Goal: Task Accomplishment & Management: Use online tool/utility

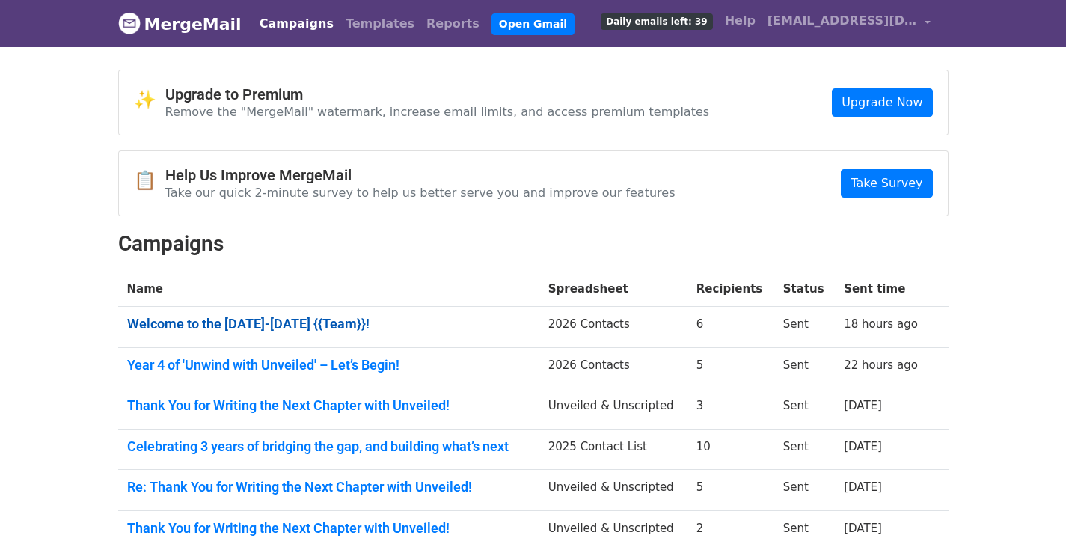
click at [218, 324] on link "Welcome to the [DATE]-[DATE] {{Team}}!" at bounding box center [328, 324] width 403 height 16
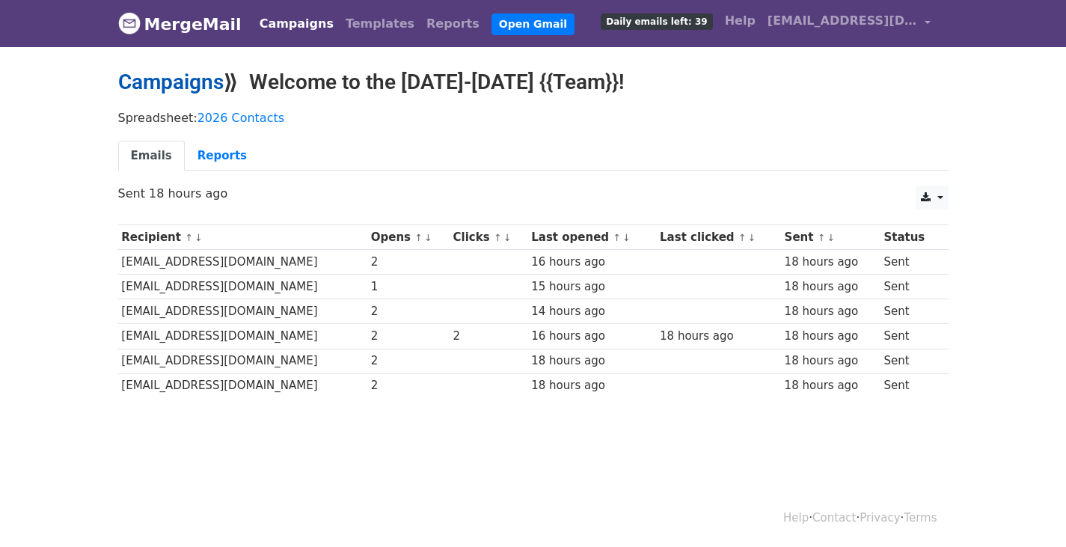
click at [174, 85] on link "Campaigns" at bounding box center [170, 82] width 105 height 25
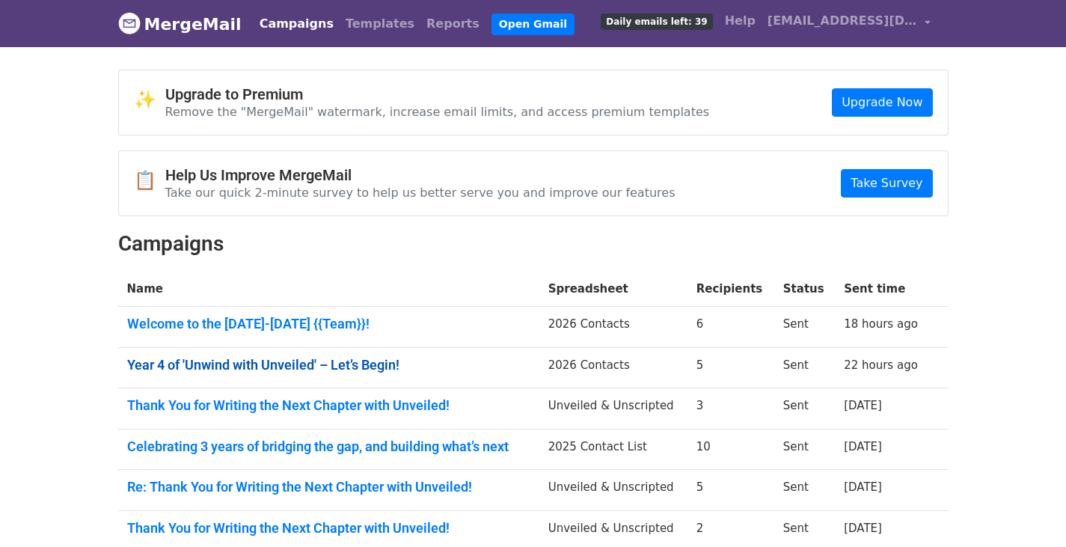
click at [228, 366] on link "Year 4 of 'Unwind with Unveiled' – Let’s Begin!" at bounding box center [328, 365] width 403 height 16
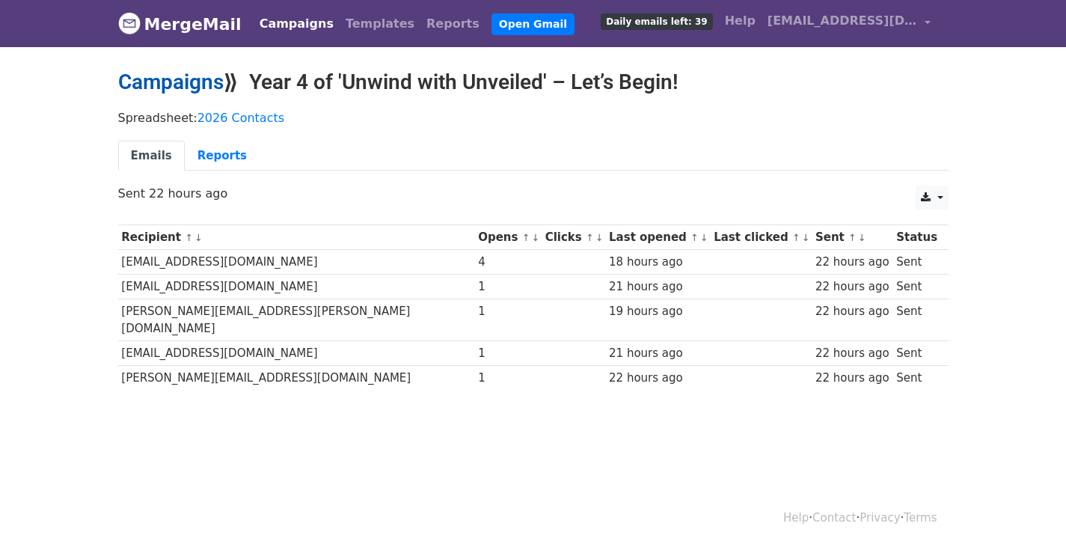
click at [171, 91] on link "Campaigns" at bounding box center [170, 82] width 105 height 25
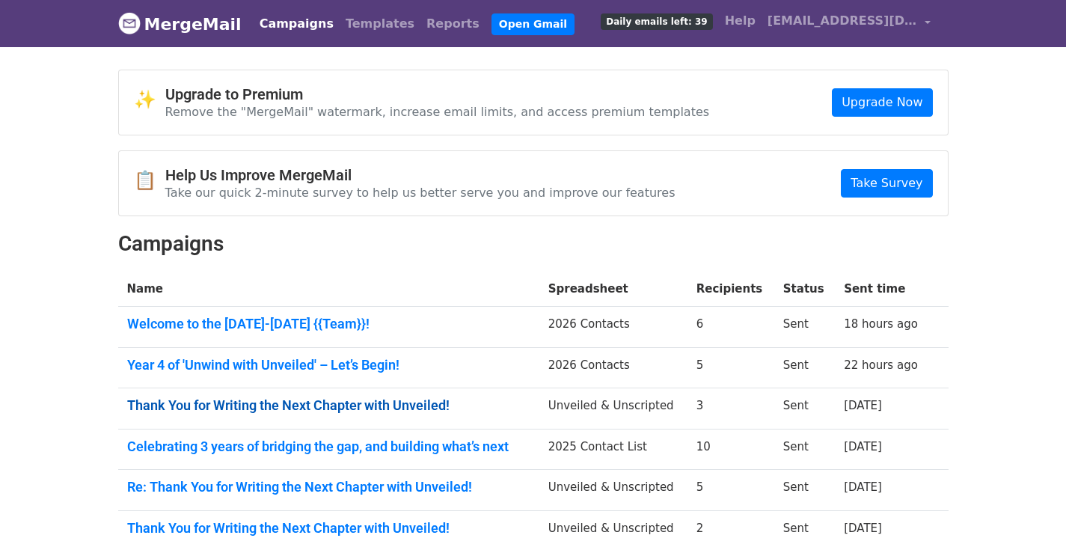
click at [207, 408] on link "Thank You for Writing the Next Chapter with Unveiled!" at bounding box center [328, 405] width 403 height 16
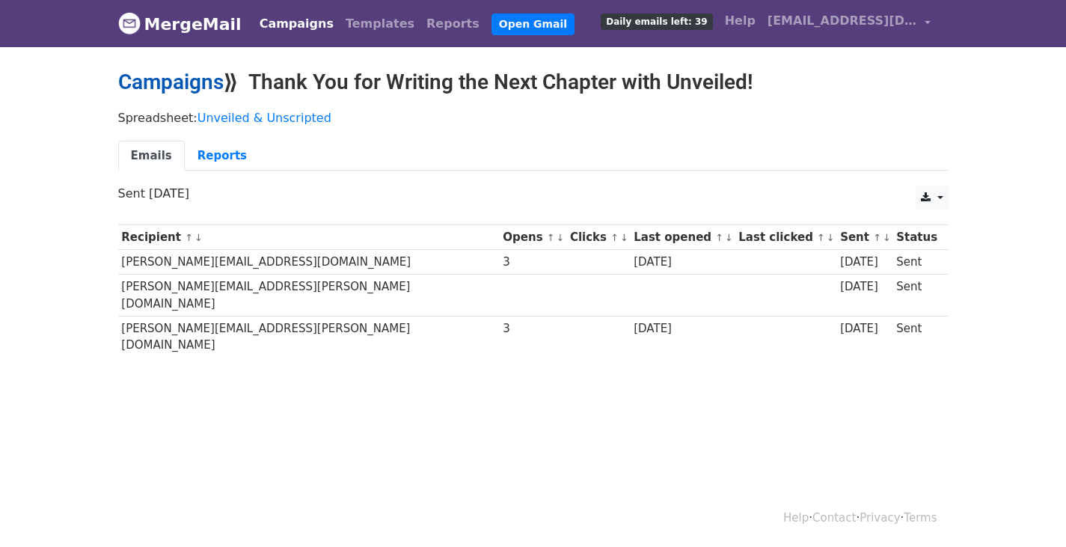
click at [175, 85] on link "Campaigns" at bounding box center [170, 82] width 105 height 25
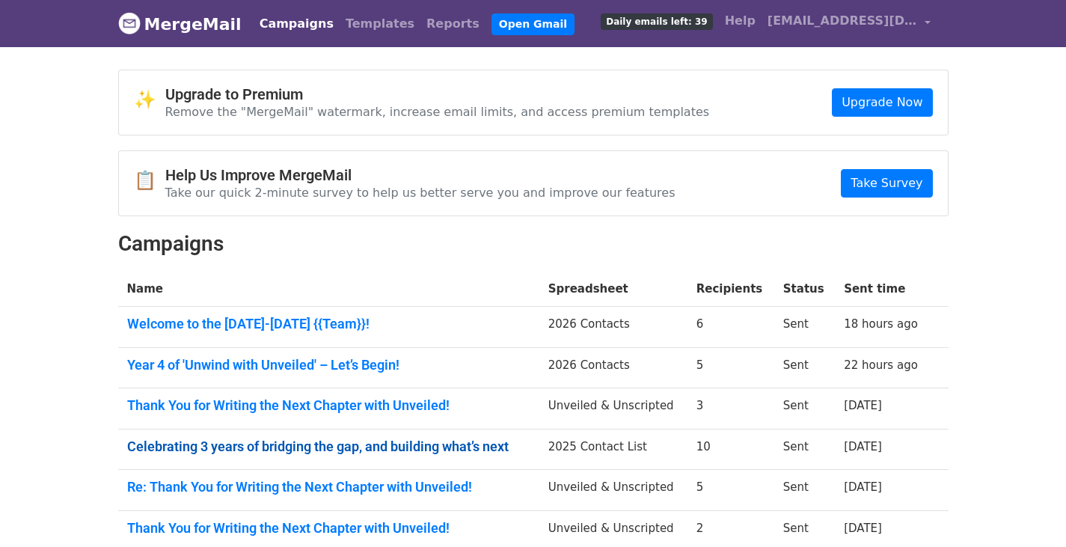
click at [251, 444] on link "Celebrating 3 years of bridging the gap, and building what’s next" at bounding box center [328, 446] width 403 height 16
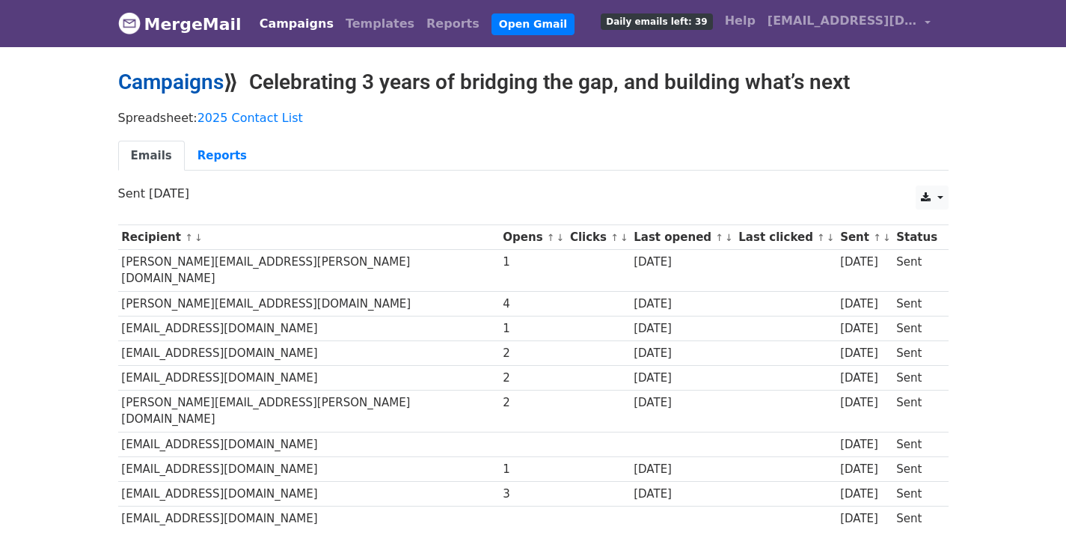
click at [187, 85] on link "Campaigns" at bounding box center [170, 82] width 105 height 25
